Goal: Communication & Community: Answer question/provide support

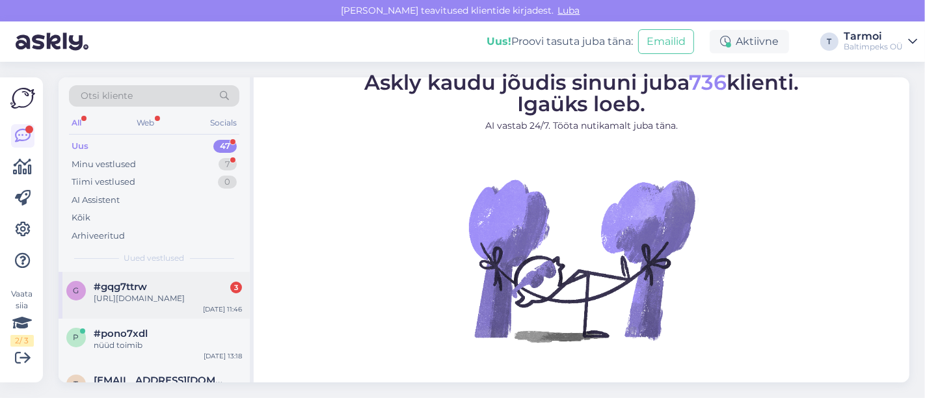
click at [133, 304] on div "[URL][DOMAIN_NAME]" at bounding box center [168, 299] width 148 height 12
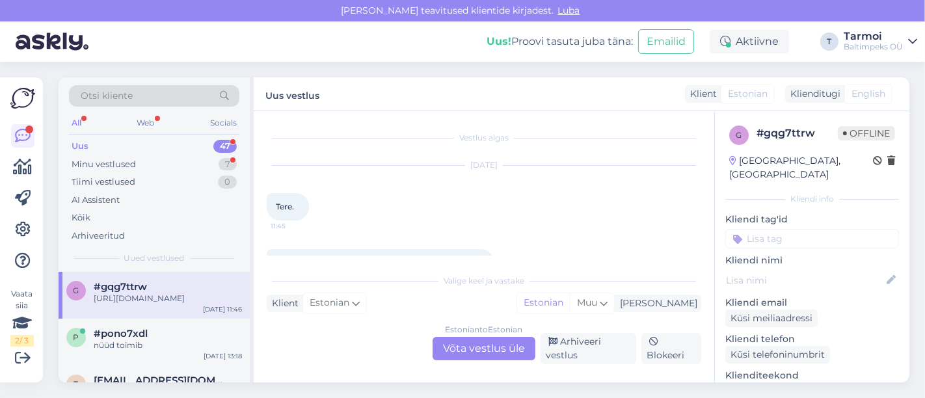
scroll to position [102, 0]
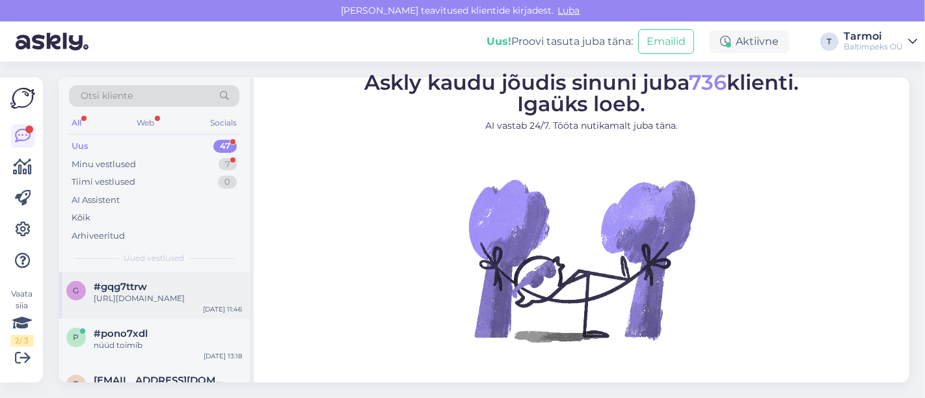
click at [148, 285] on div "#gqg7ttrw" at bounding box center [168, 287] width 148 height 12
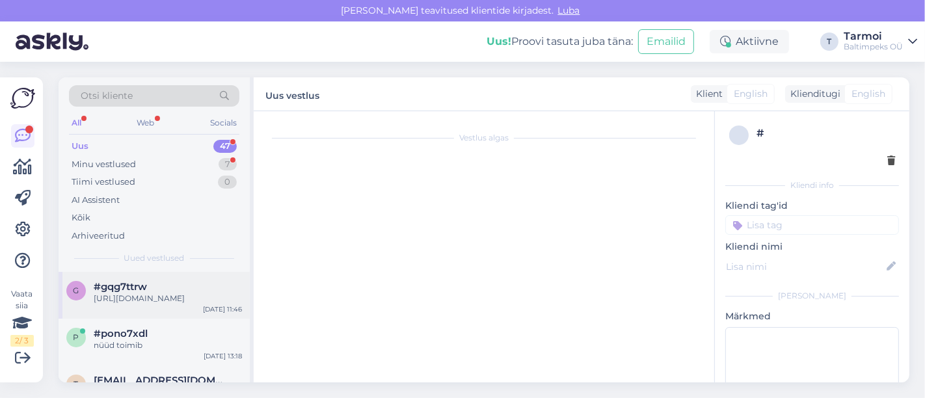
scroll to position [102, 0]
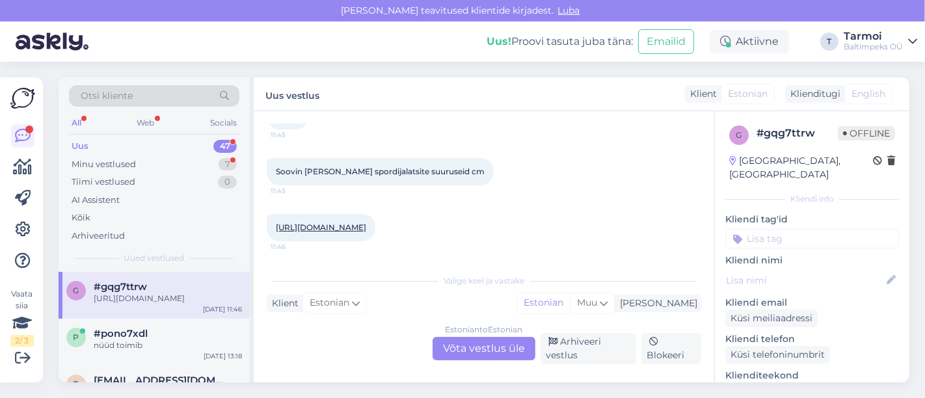
click at [148, 285] on div "#gqg7ttrw" at bounding box center [168, 287] width 148 height 12
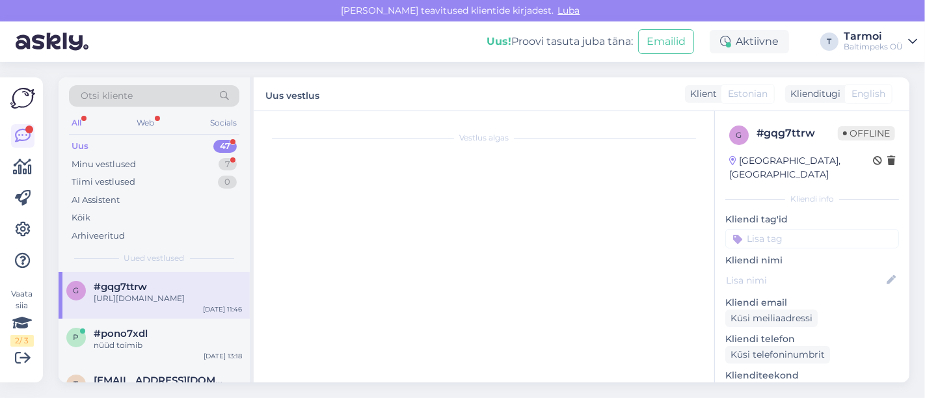
scroll to position [0, 0]
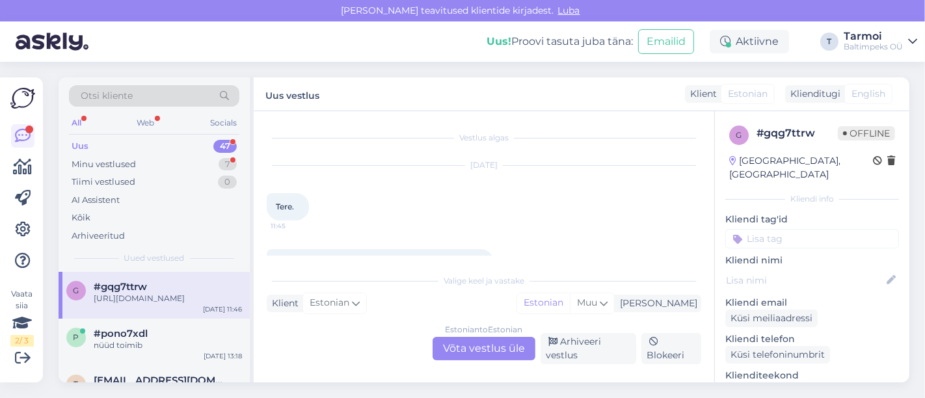
click at [391, 312] on div "Klient Estonian Mina Estonian Muu" at bounding box center [484, 304] width 434 height 18
click at [502, 353] on div "Estonian to Estonian Võta vestlus üle" at bounding box center [483, 348] width 103 height 23
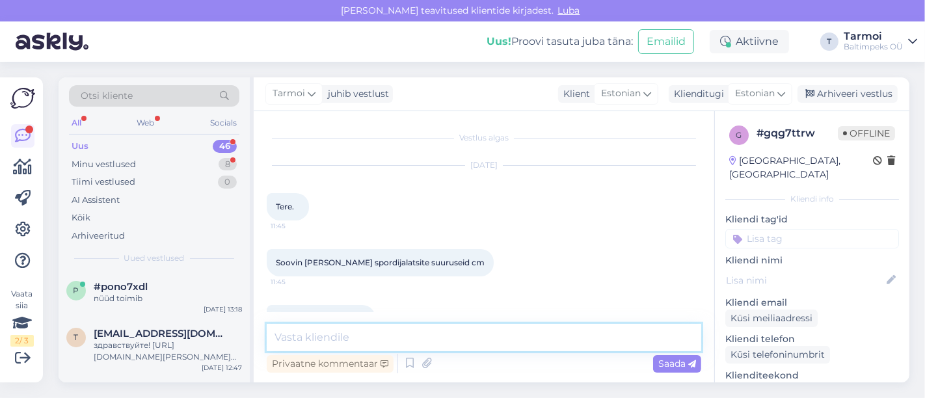
click at [369, 326] on textarea at bounding box center [484, 337] width 434 height 27
paste textarea "[URL][DOMAIN_NAME]"
click at [462, 340] on textarea "Tere, Palun vaadake siit Nike suurusi [URL][DOMAIN_NAME]" at bounding box center [484, 337] width 434 height 27
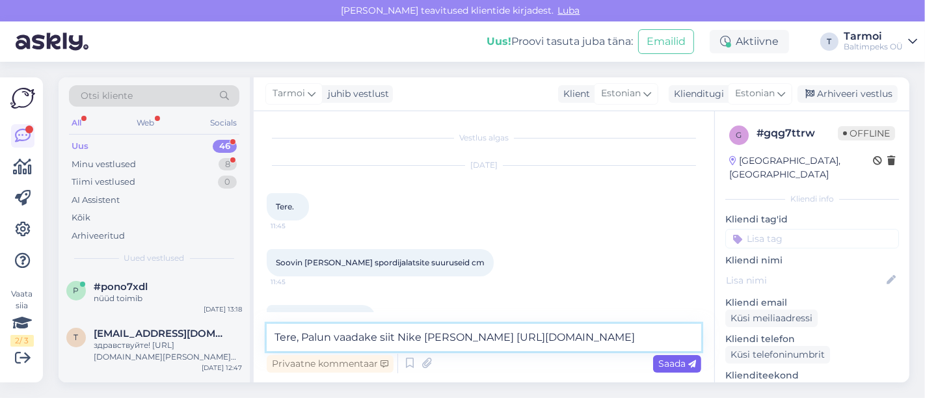
type textarea "Tere, Palun vaadake siit Nike [PERSON_NAME] [URL][DOMAIN_NAME]"
click at [675, 364] on span "Saada" at bounding box center [677, 364] width 38 height 12
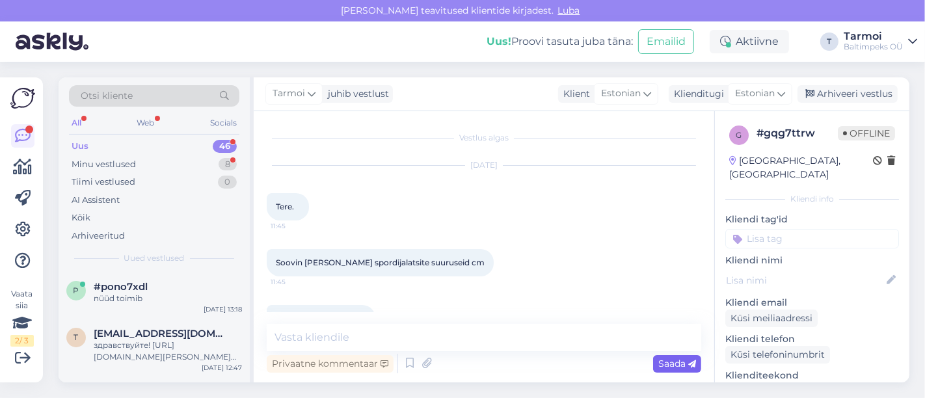
scroll to position [113, 0]
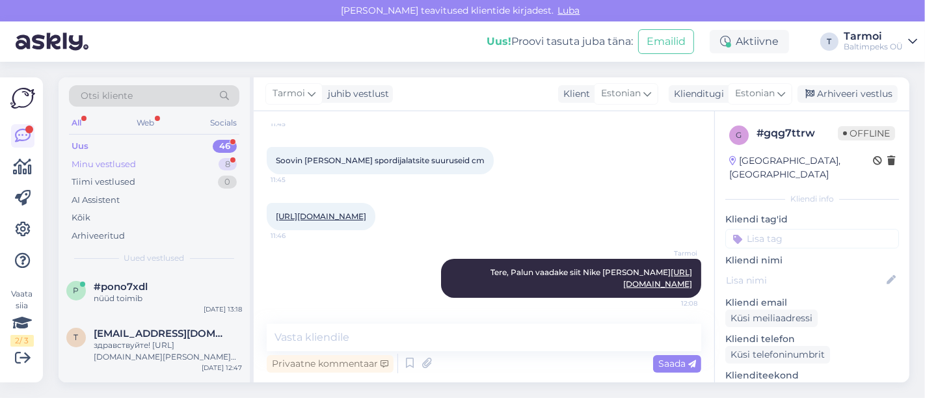
click at [118, 160] on div "Minu vestlused" at bounding box center [104, 164] width 64 height 13
